Goal: Task Accomplishment & Management: Use online tool/utility

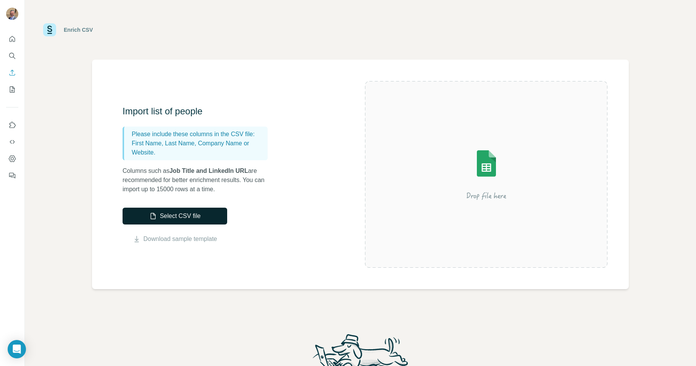
click at [176, 217] on button "Select CSV file" at bounding box center [175, 215] width 105 height 17
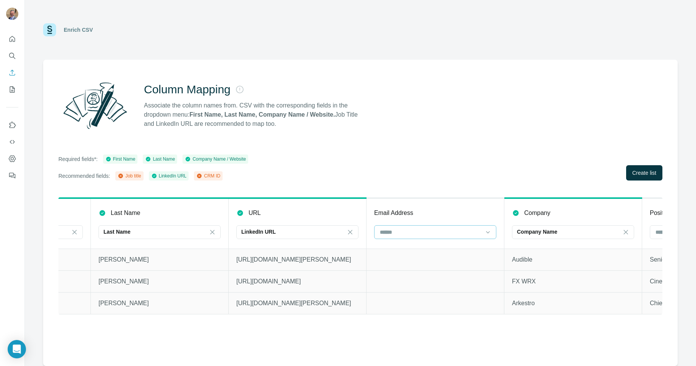
scroll to position [0, 110]
click at [397, 233] on input at bounding box center [426, 232] width 103 height 8
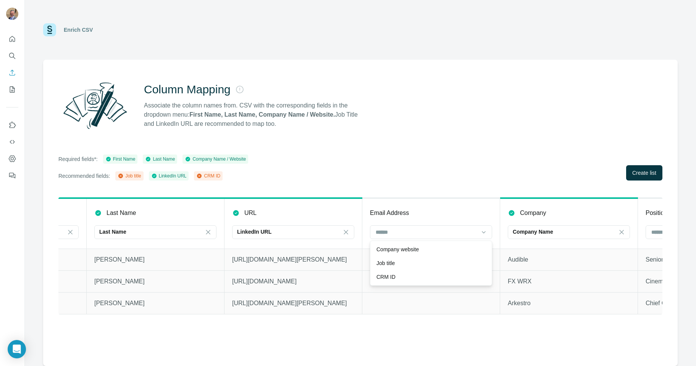
click at [429, 165] on div "Required fields*: First Name Last Name Company Name / Website Recommended field…" at bounding box center [360, 167] width 604 height 26
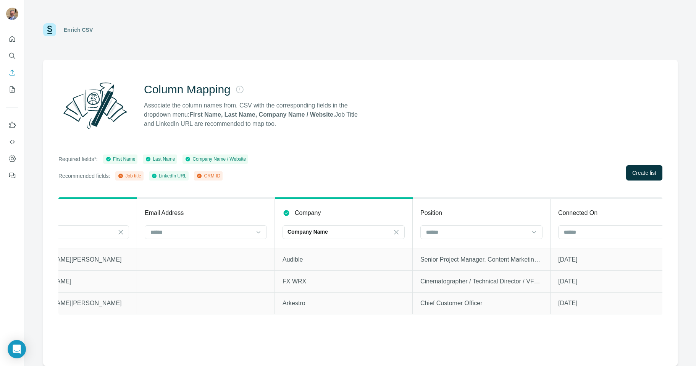
scroll to position [0, 361]
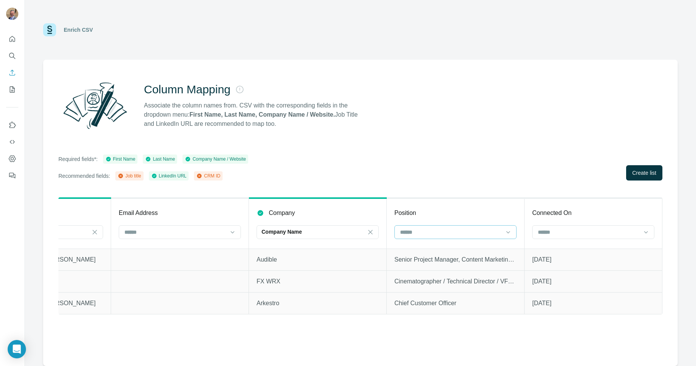
click at [431, 236] on div at bounding box center [451, 231] width 103 height 13
click at [416, 265] on p "Job title" at bounding box center [410, 263] width 18 height 8
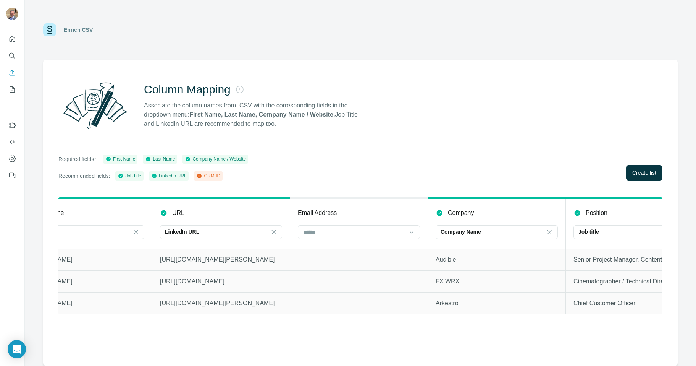
scroll to position [0, 0]
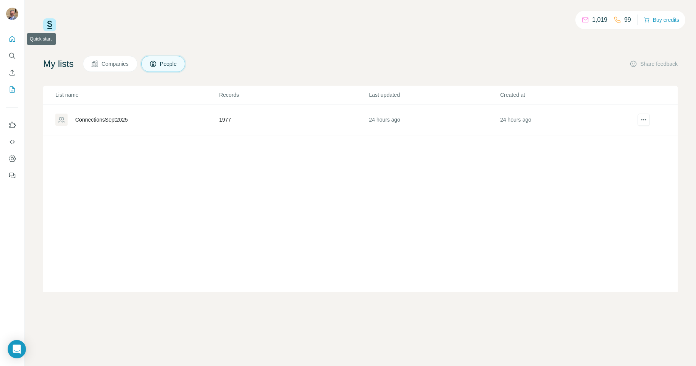
click at [10, 39] on icon "Quick start" at bounding box center [12, 39] width 8 height 8
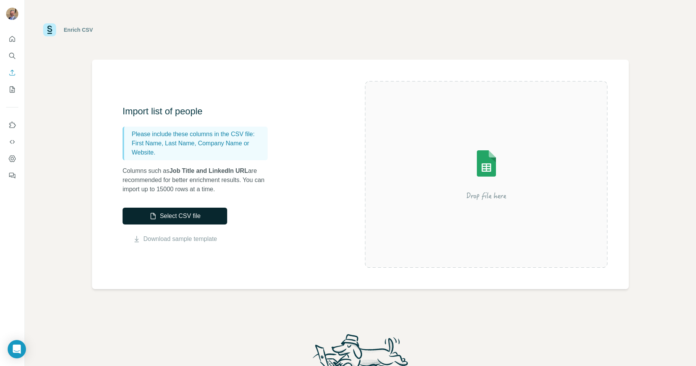
click at [178, 216] on button "Select CSV file" at bounding box center [175, 215] width 105 height 17
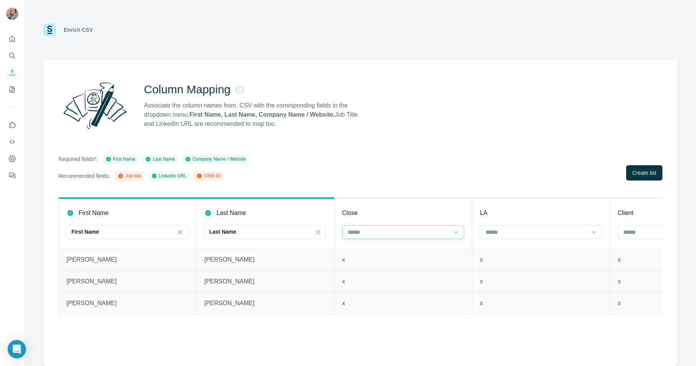
click at [452, 230] on div at bounding box center [403, 232] width 122 height 14
click at [446, 211] on div "Close" at bounding box center [403, 212] width 122 height 9
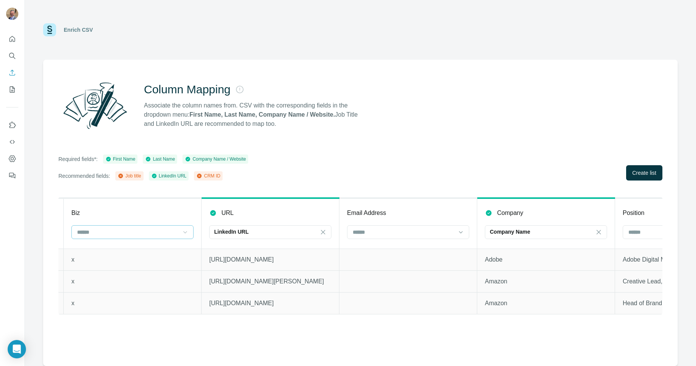
scroll to position [0, 692]
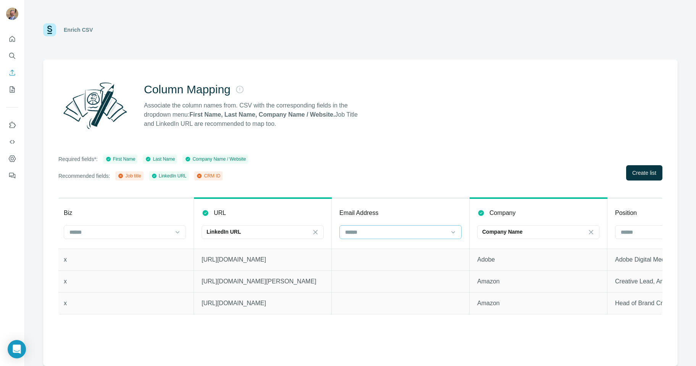
click at [440, 231] on input at bounding box center [396, 232] width 103 height 8
click at [438, 214] on div "Email Address" at bounding box center [401, 212] width 122 height 9
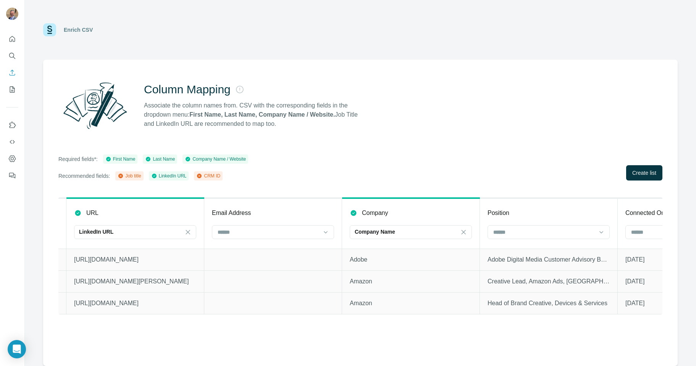
scroll to position [0, 861]
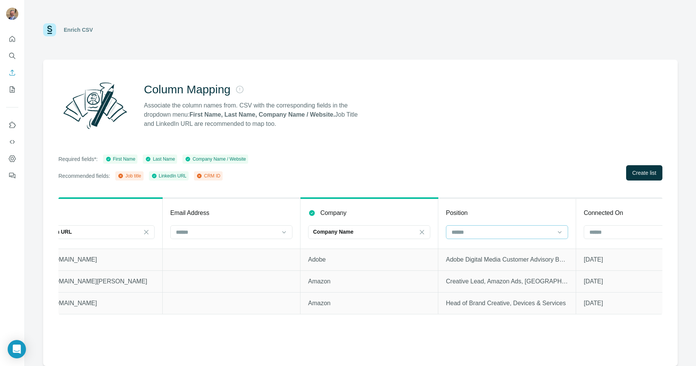
click at [495, 233] on input at bounding box center [502, 232] width 103 height 8
click at [491, 264] on div "Job title" at bounding box center [507, 263] width 109 height 8
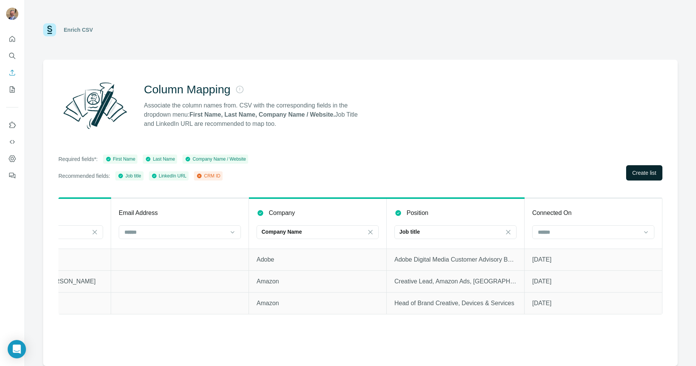
click at [644, 167] on button "Create list" at bounding box center [645, 172] width 36 height 15
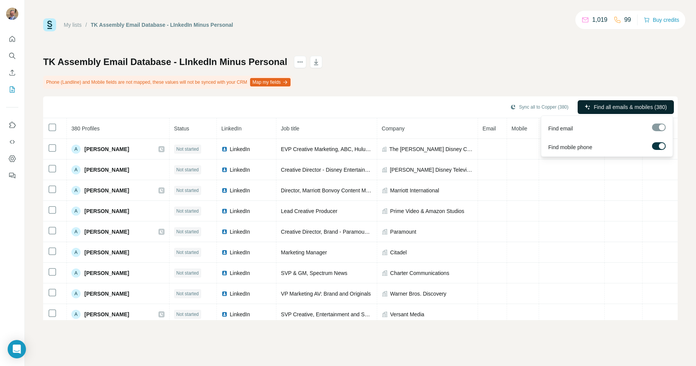
click at [648, 105] on span "Find all emails & mobiles (380)" at bounding box center [630, 107] width 73 height 8
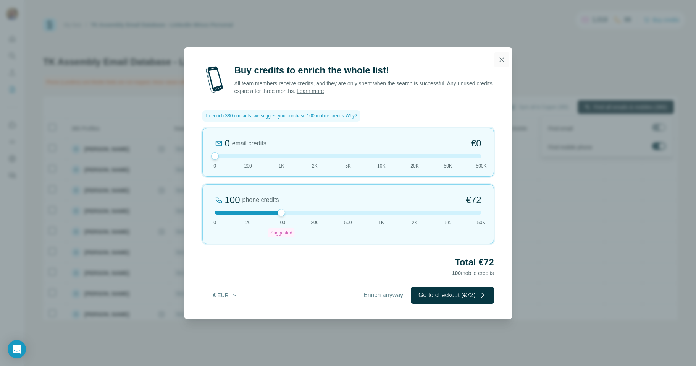
click at [501, 58] on icon "button" at bounding box center [502, 59] width 4 height 4
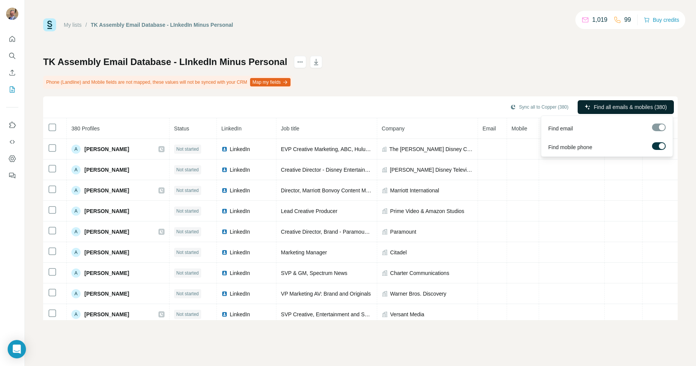
click at [449, 54] on div "My lists / TK Assembly Email Database - LInkedIn Minus Personal 1,019 99 Buy cr…" at bounding box center [360, 168] width 635 height 301
